Goal: Transaction & Acquisition: Subscribe to service/newsletter

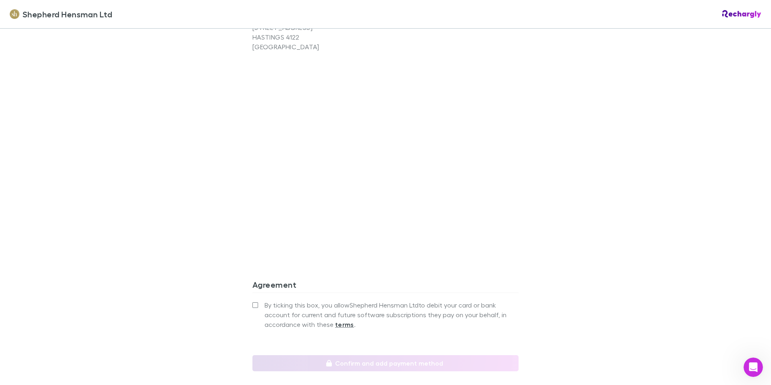
scroll to position [666, 0]
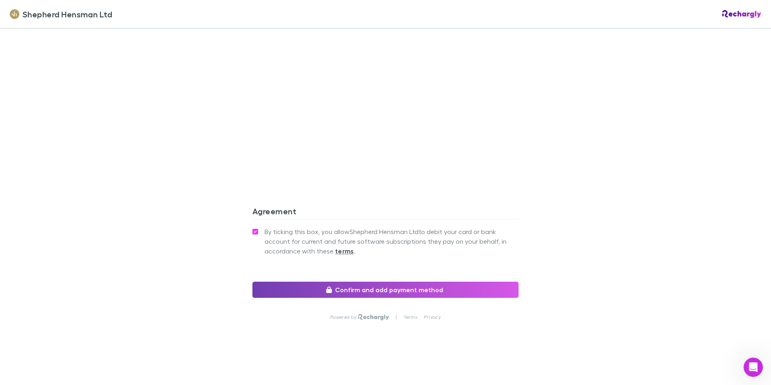
click at [388, 290] on button "Confirm and add payment method" at bounding box center [385, 290] width 266 height 16
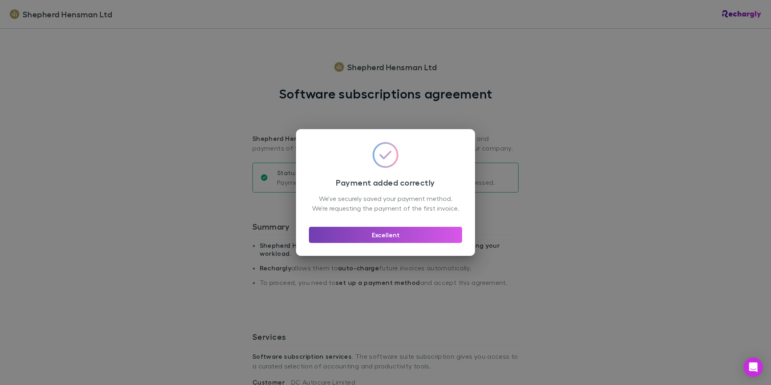
click at [406, 241] on button "Excellent" at bounding box center [385, 235] width 153 height 16
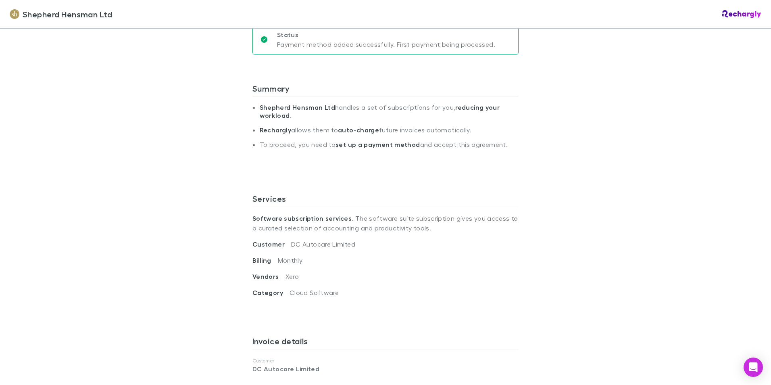
scroll to position [202, 0]
